Goal: Task Accomplishment & Management: Manage account settings

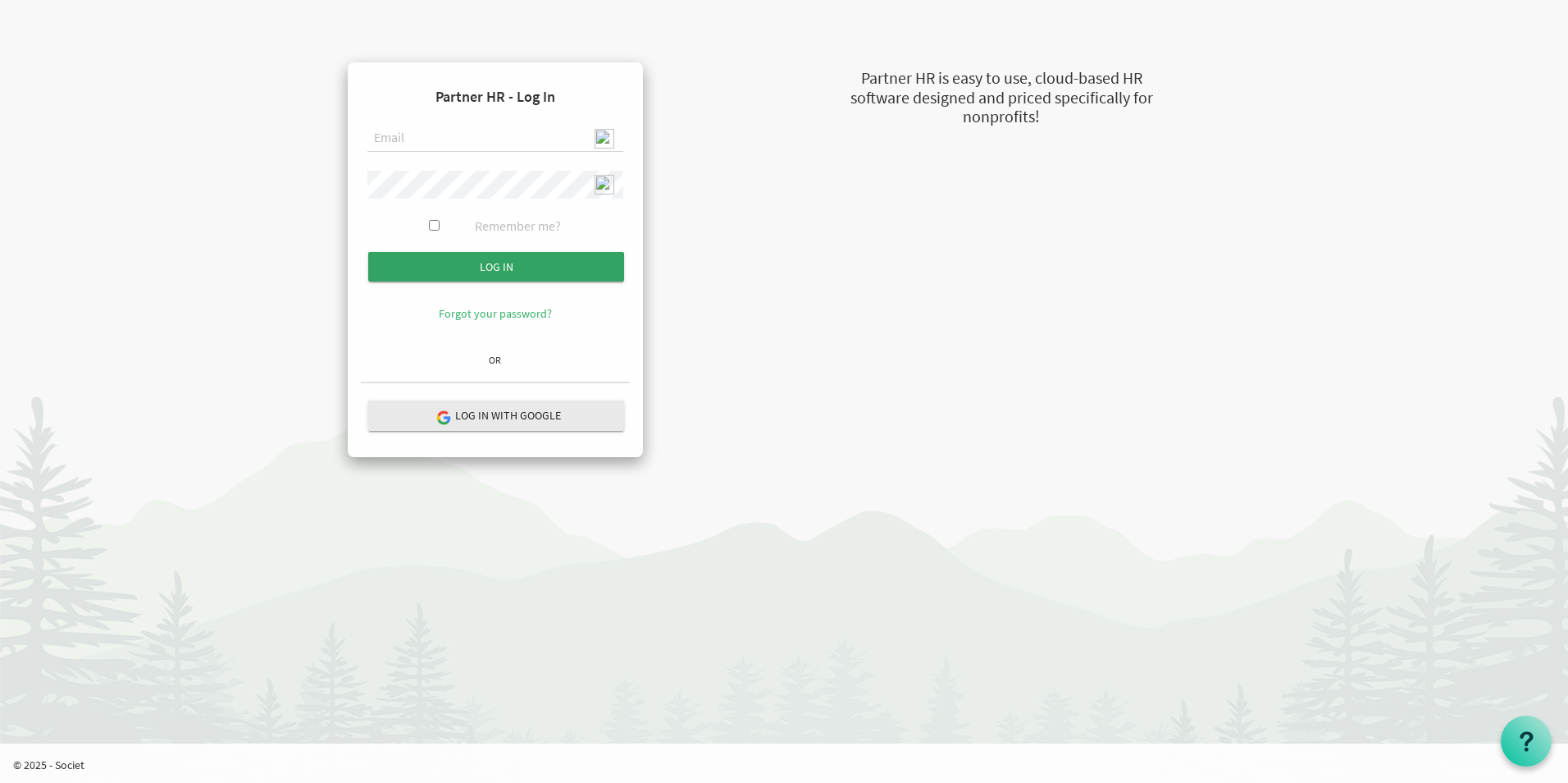
type input "[EMAIL_ADDRESS][DOMAIN_NAME]"
click at [479, 261] on input "Log in" at bounding box center [496, 267] width 256 height 30
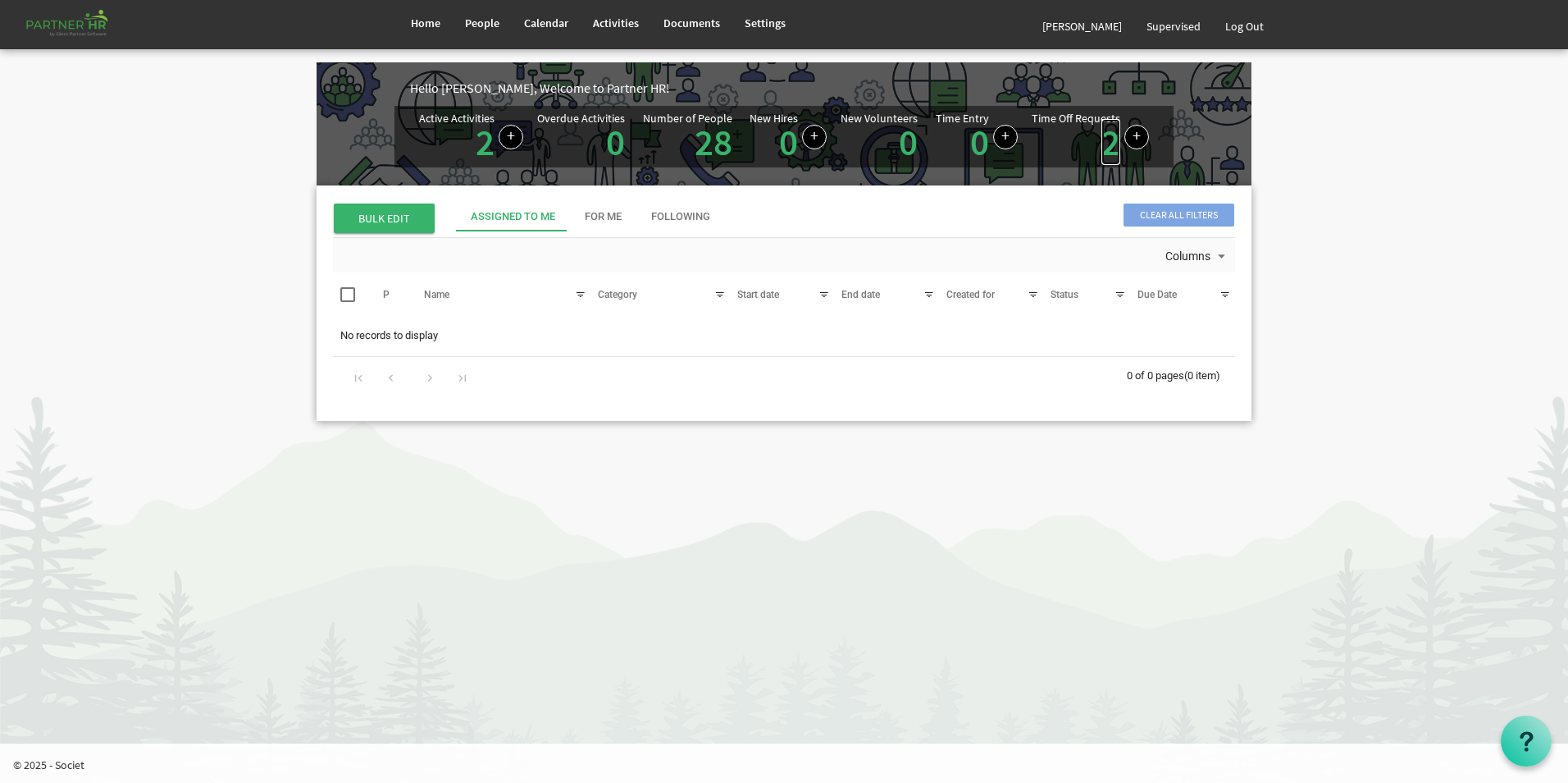
click at [1109, 155] on link "2" at bounding box center [1111, 142] width 19 height 46
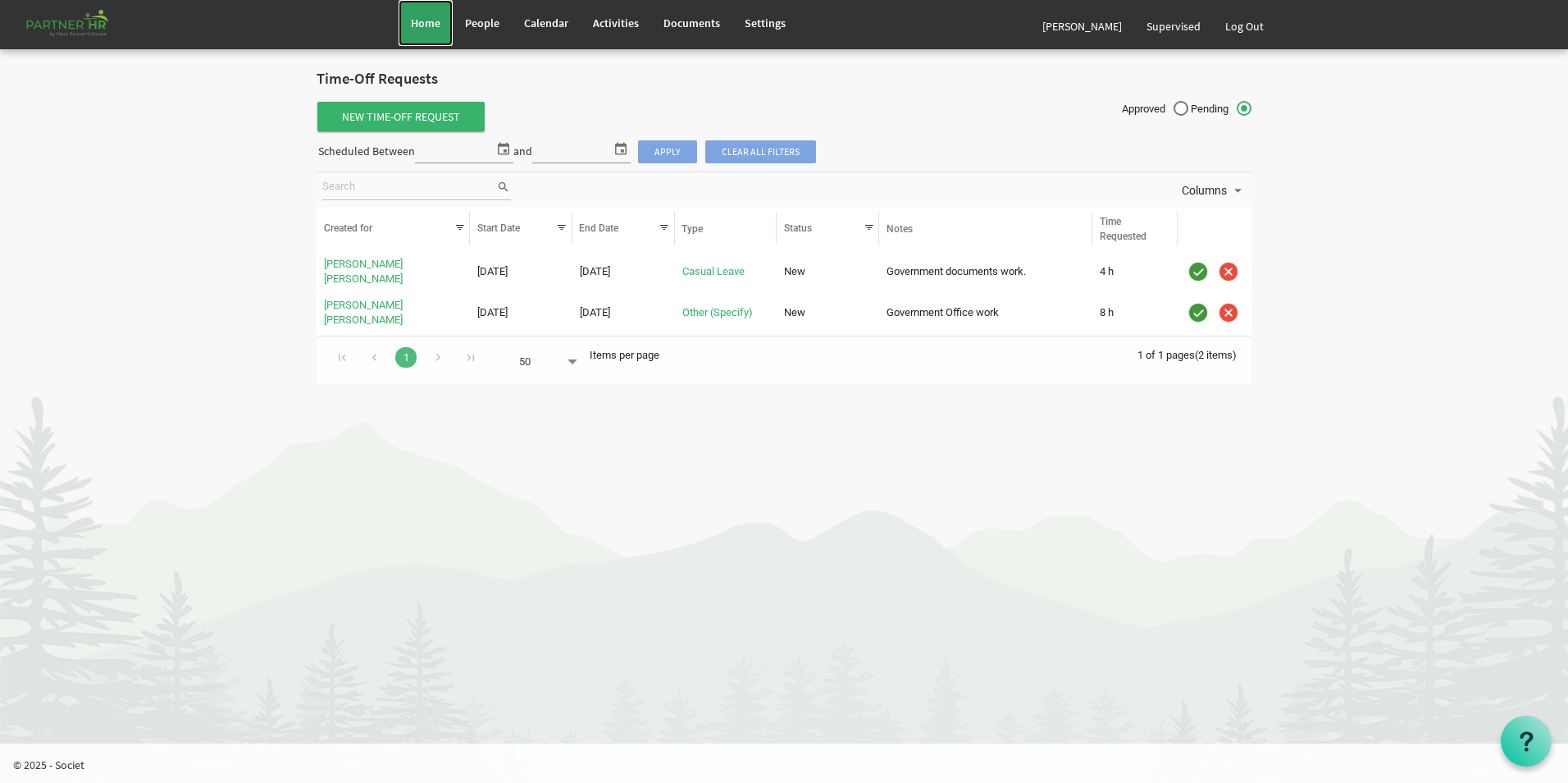
click at [437, 27] on span "Home" at bounding box center [426, 23] width 30 height 15
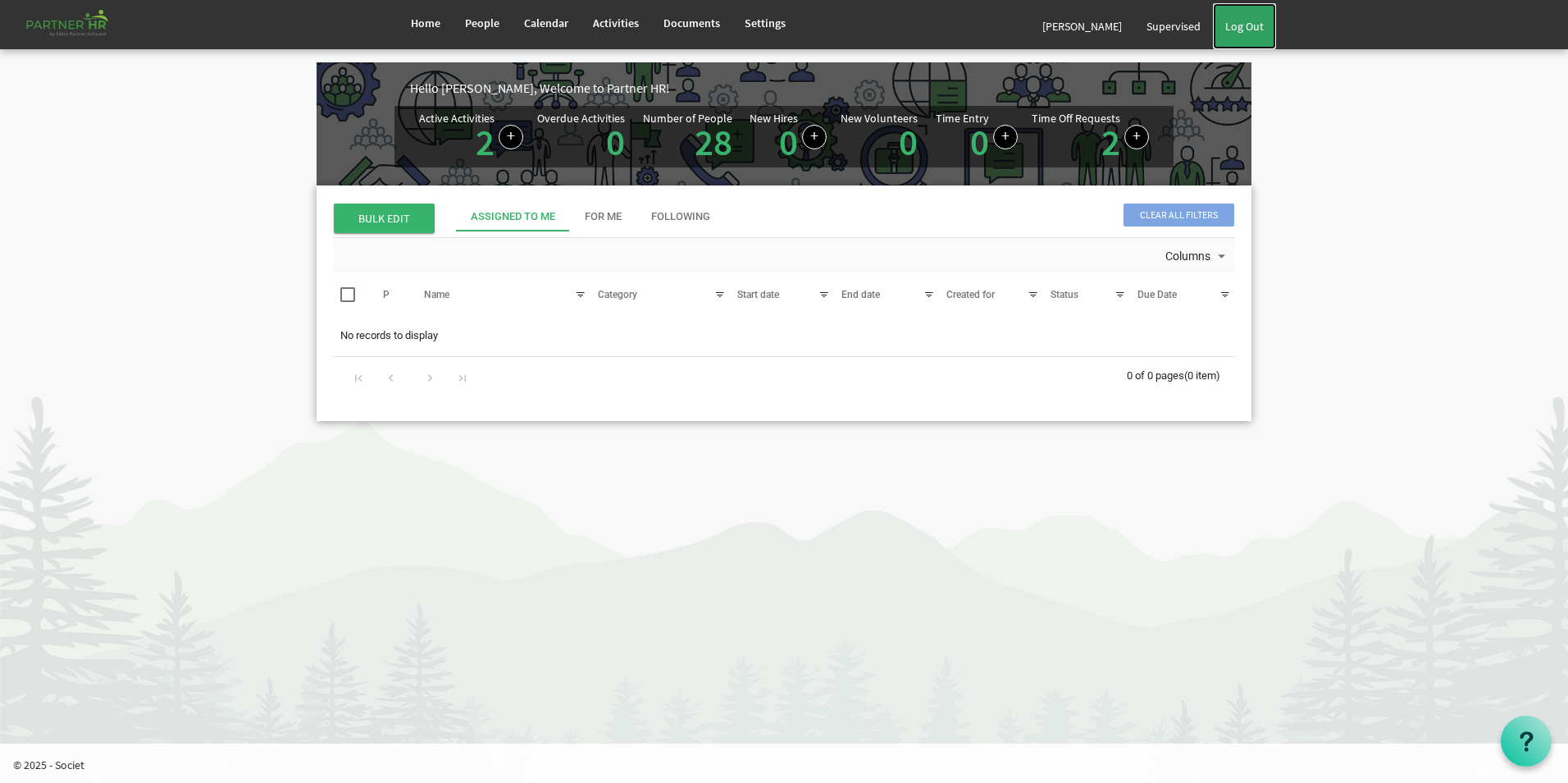
click at [1257, 26] on link "Log Out" at bounding box center [1244, 26] width 63 height 46
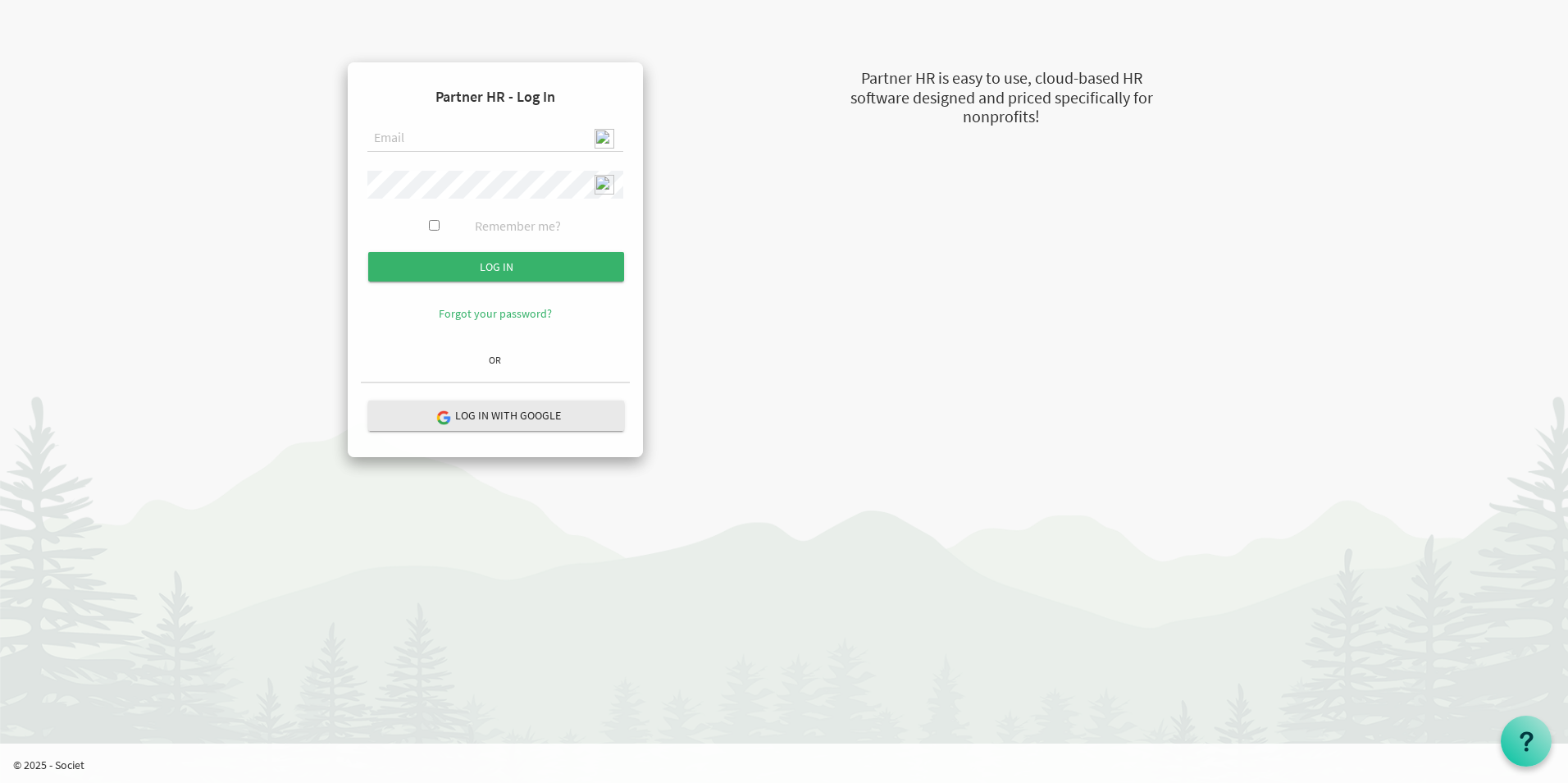
type input "[EMAIL_ADDRESS][DOMAIN_NAME]"
